Goal: Find specific page/section: Find specific page/section

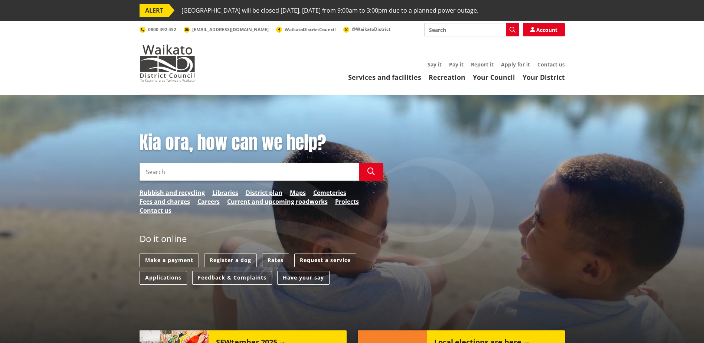
click at [160, 166] on input "Search" at bounding box center [250, 172] width 220 height 18
type input "GIS maps"
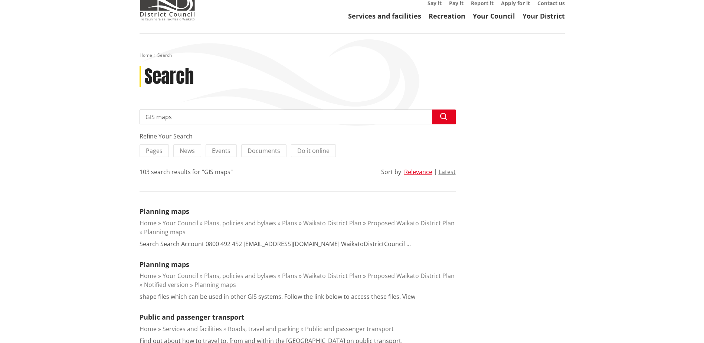
scroll to position [74, 0]
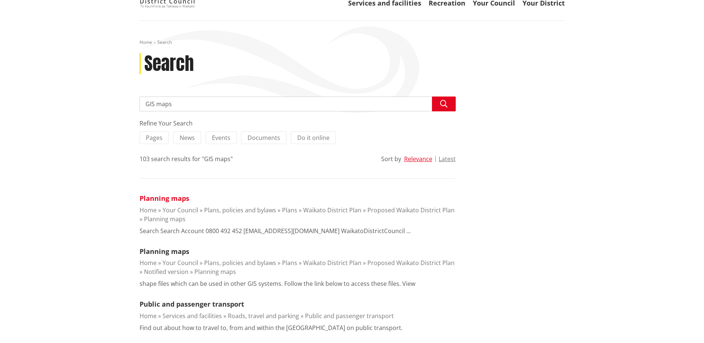
click at [176, 198] on link "Planning maps" at bounding box center [165, 198] width 50 height 9
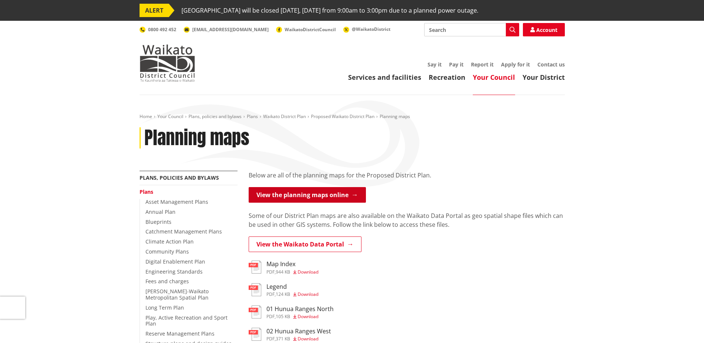
click at [299, 193] on link "View the planning maps online" at bounding box center [307, 195] width 117 height 16
